Goal: Task Accomplishment & Management: Manage account settings

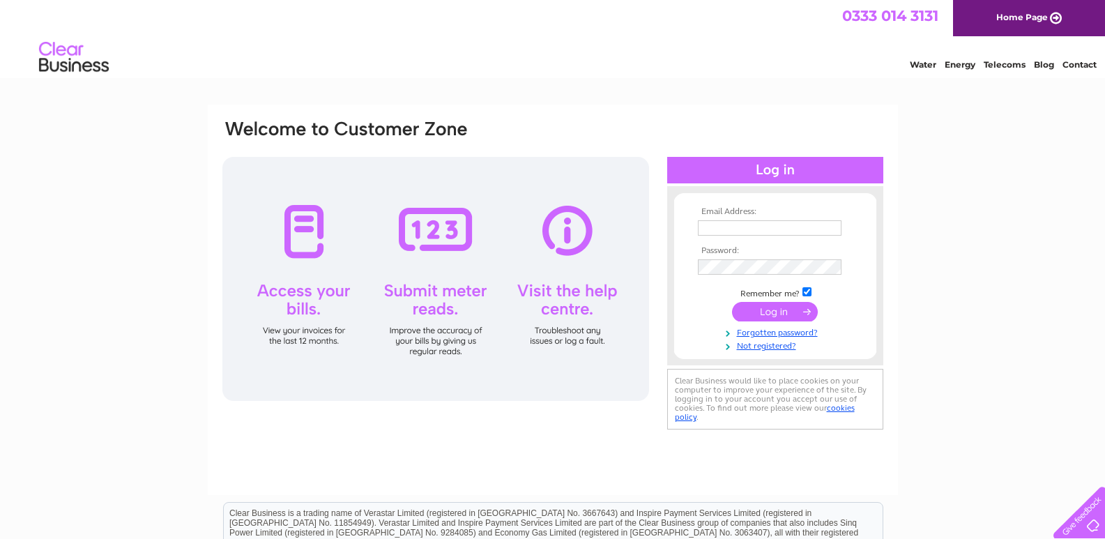
type input "wickersleyangling@hotmail.co.uk"
click at [769, 311] on input "submit" at bounding box center [775, 312] width 86 height 20
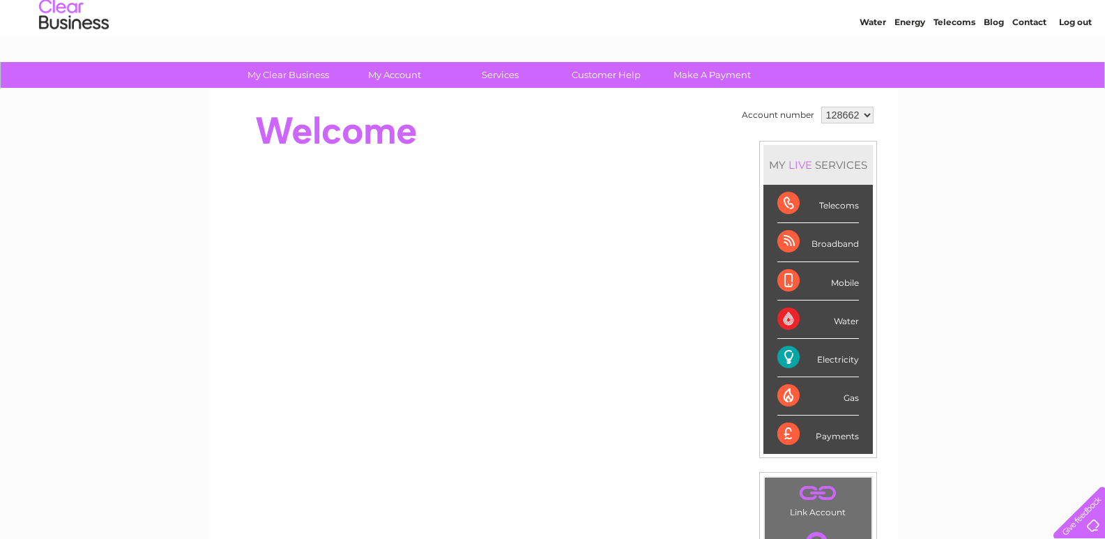
scroll to position [209, 0]
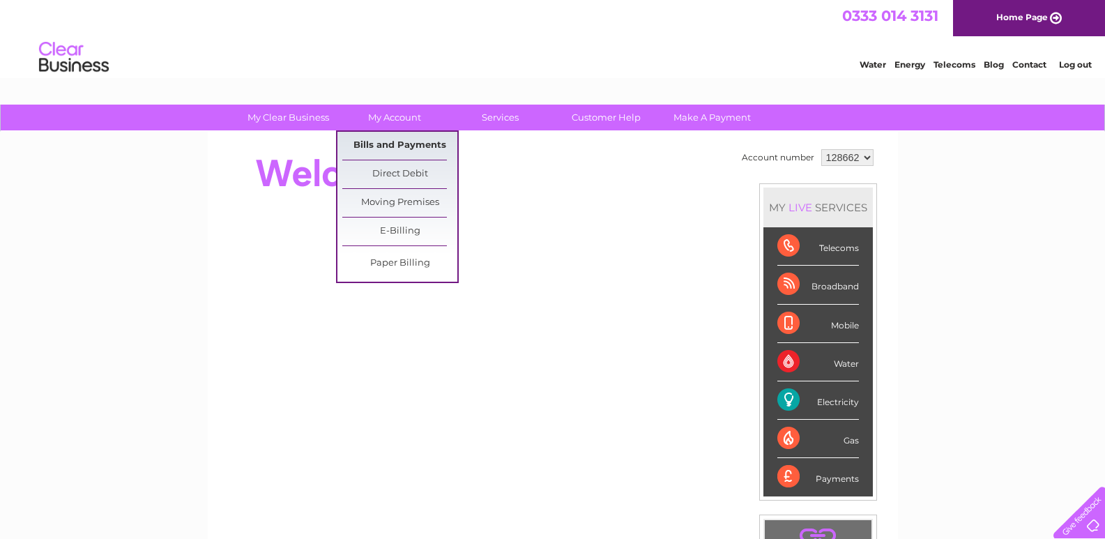
click at [411, 142] on link "Bills and Payments" at bounding box center [399, 146] width 115 height 28
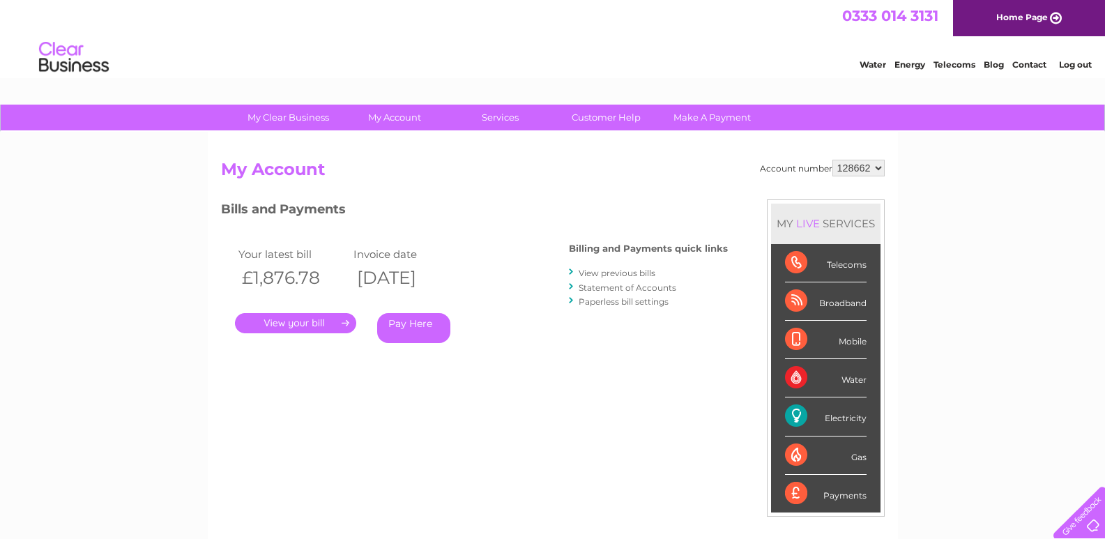
click at [627, 273] on link "View previous bills" at bounding box center [617, 273] width 77 height 10
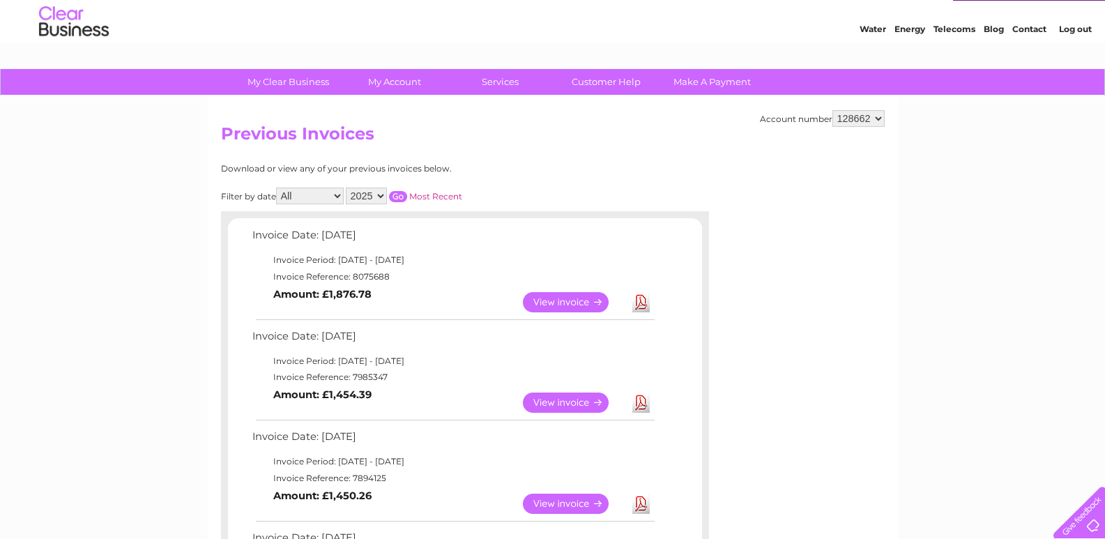
scroll to position [70, 0]
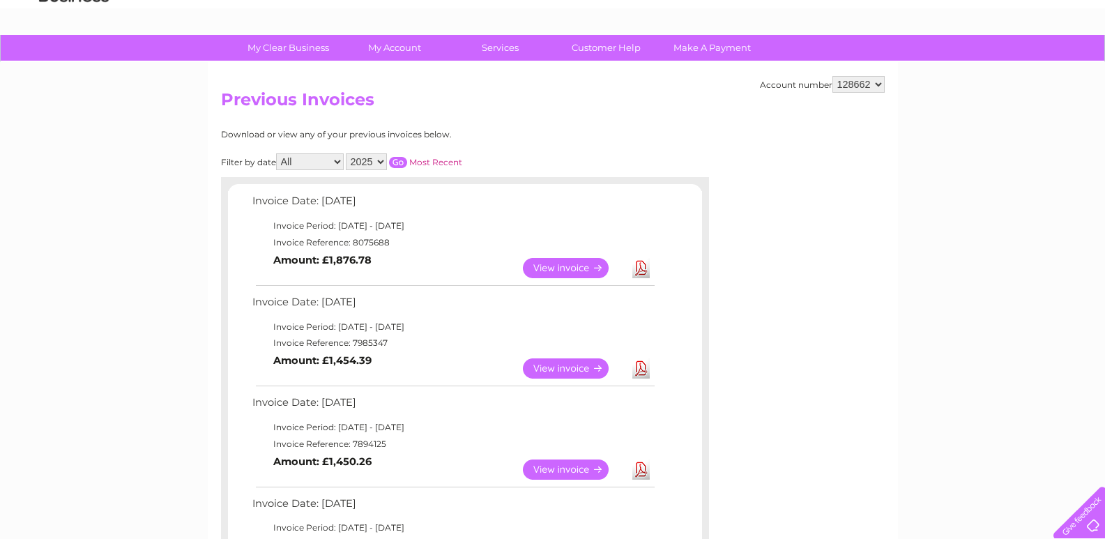
click at [560, 366] on link "View" at bounding box center [574, 368] width 102 height 20
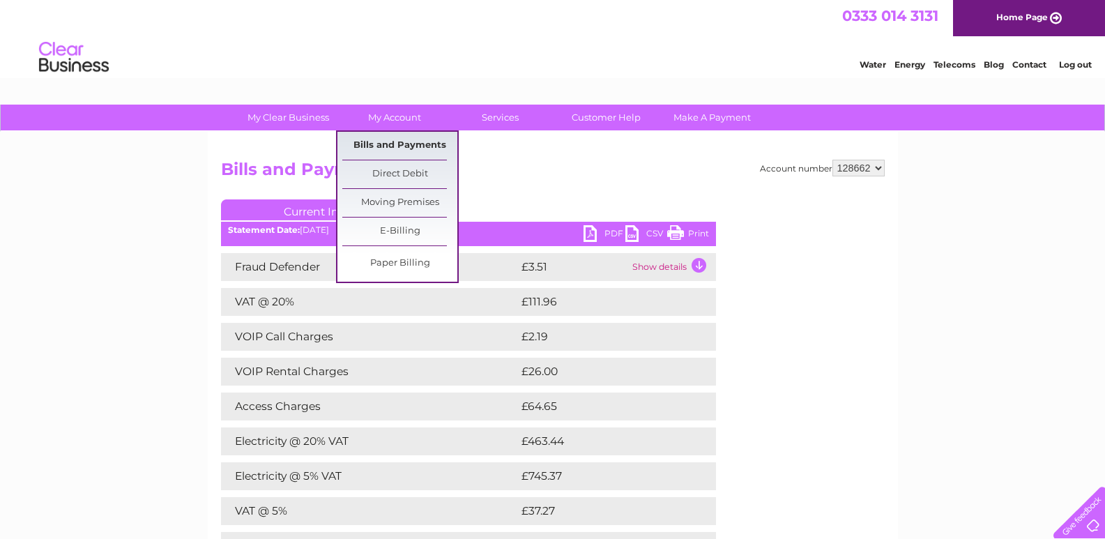
click at [398, 143] on link "Bills and Payments" at bounding box center [399, 146] width 115 height 28
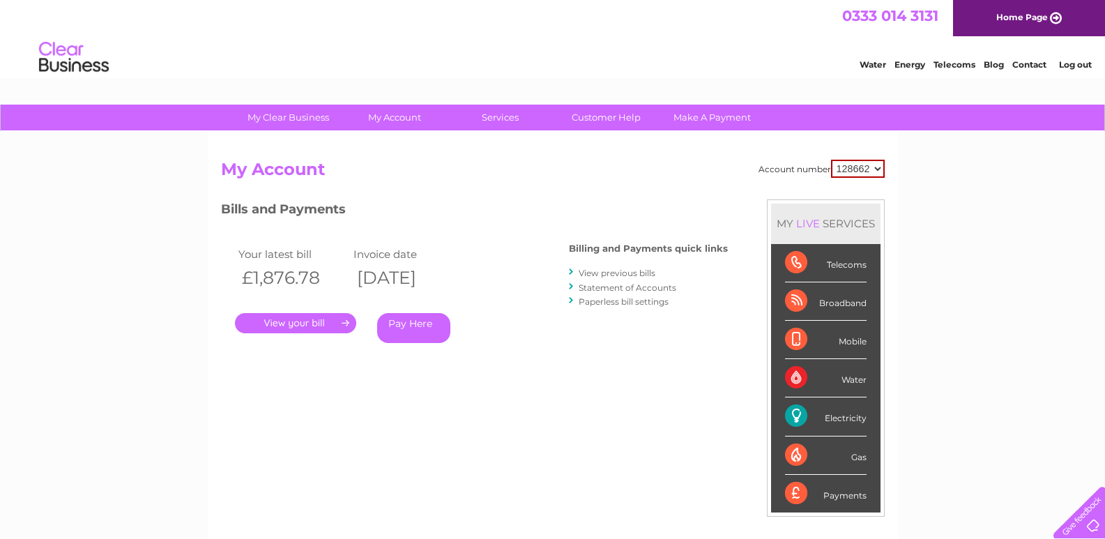
click at [298, 320] on link "." at bounding box center [295, 323] width 121 height 20
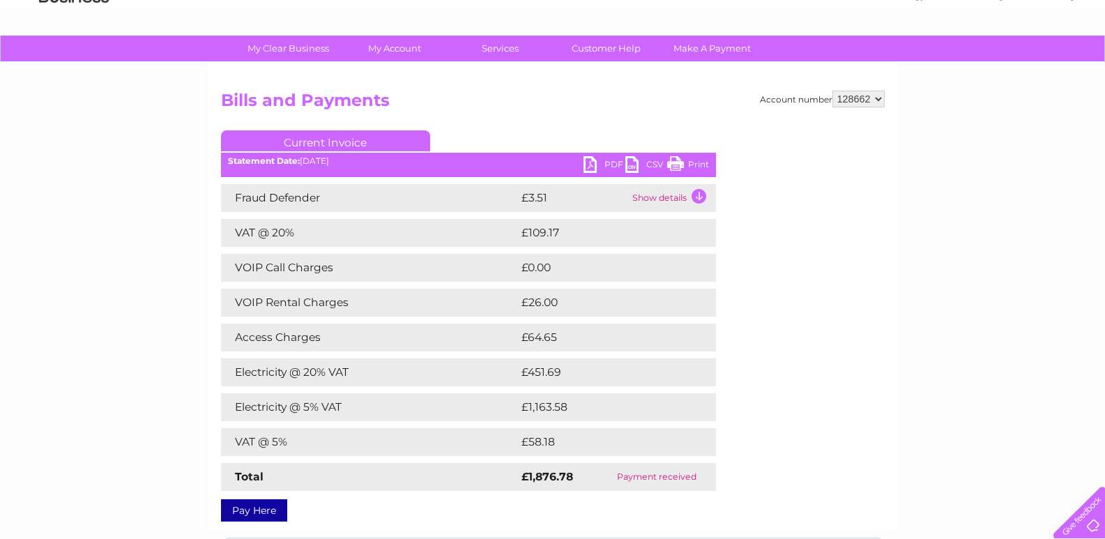
scroll to position [209, 0]
